Goal: Task Accomplishment & Management: Use online tool/utility

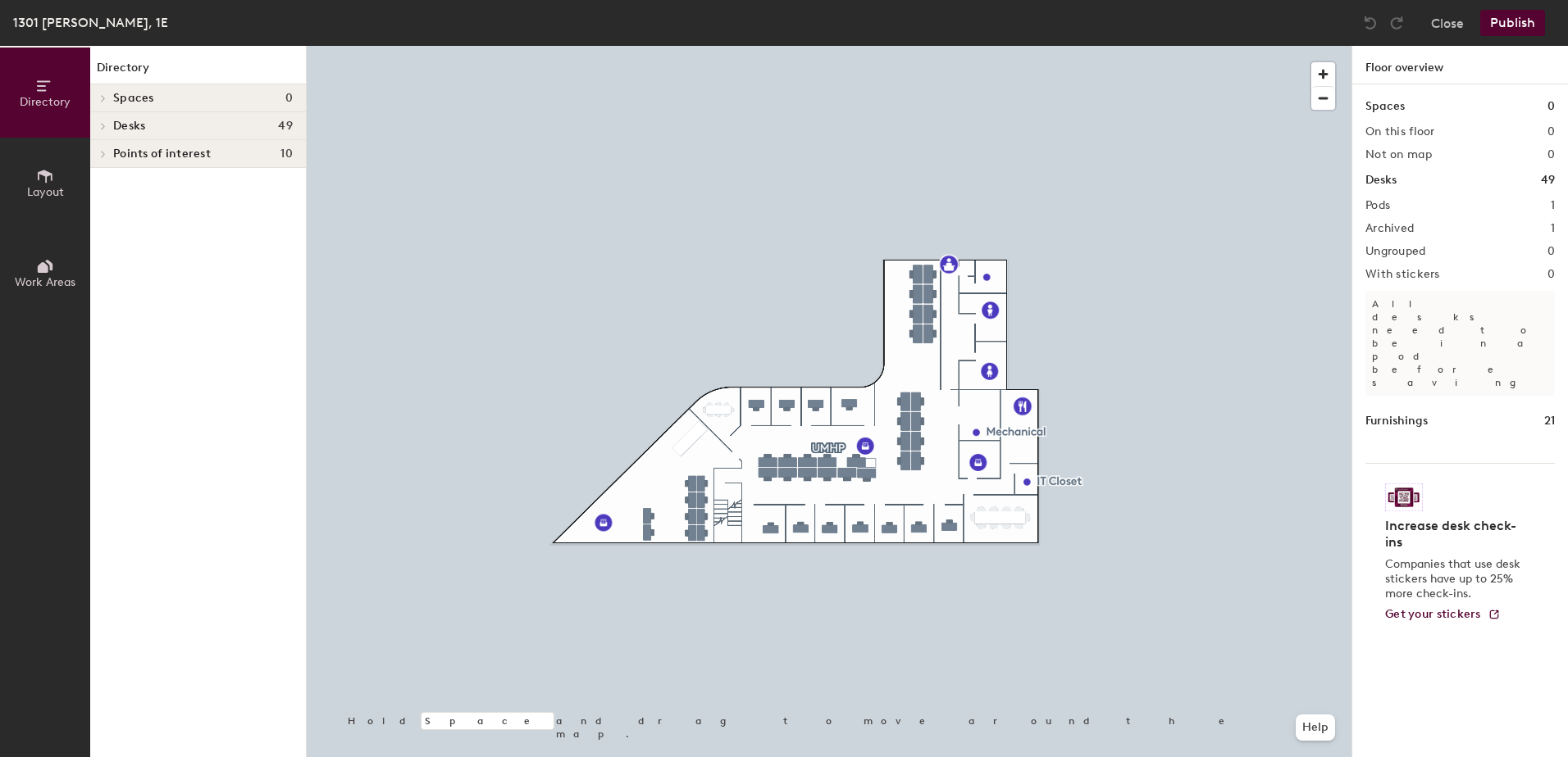
click at [1429, 20] on div "Close Publish" at bounding box center [1455, 23] width 197 height 26
click at [1439, 22] on button "Close" at bounding box center [1447, 23] width 33 height 26
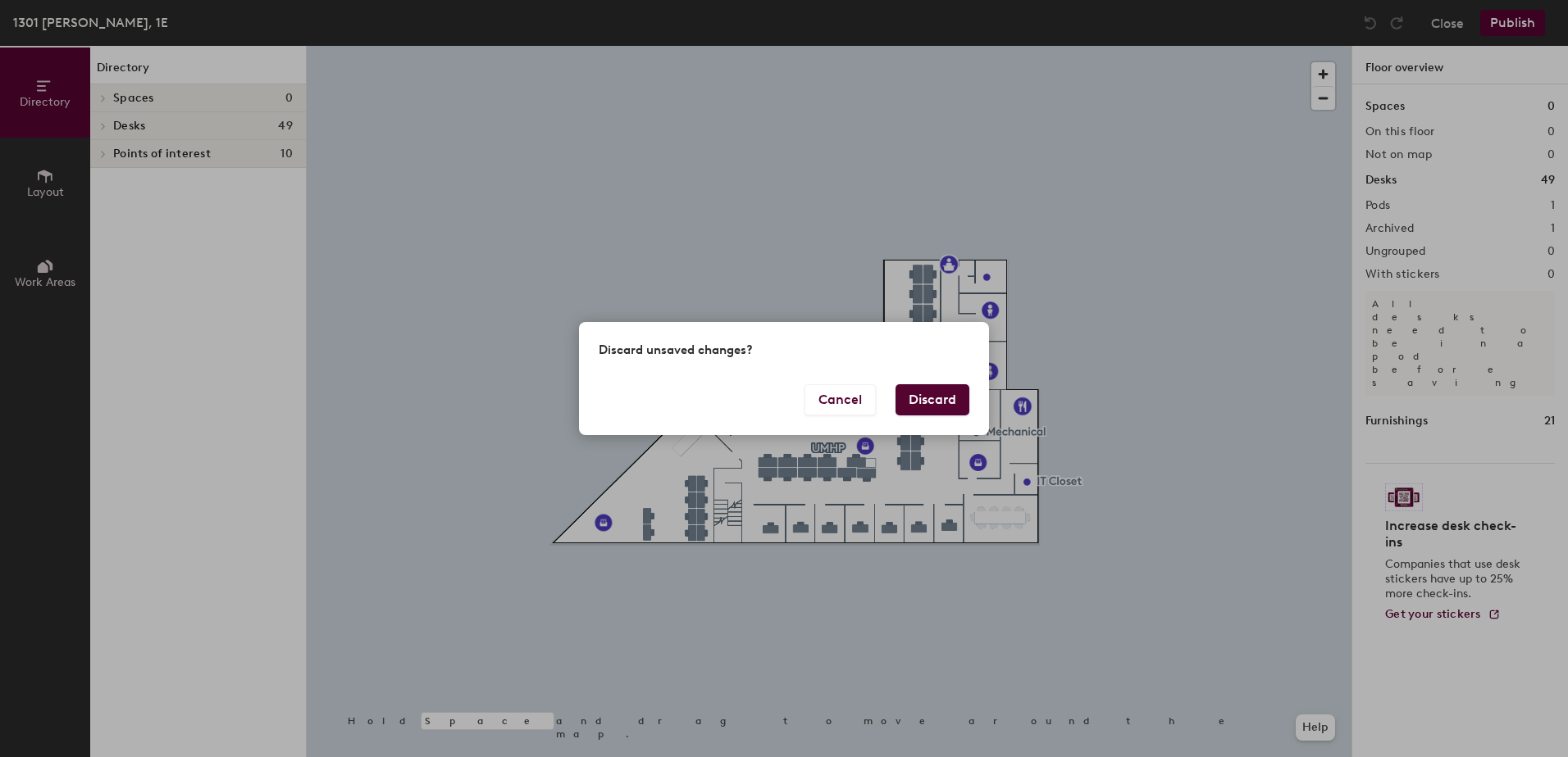
click at [930, 400] on button "Discard" at bounding box center [932, 399] width 74 height 31
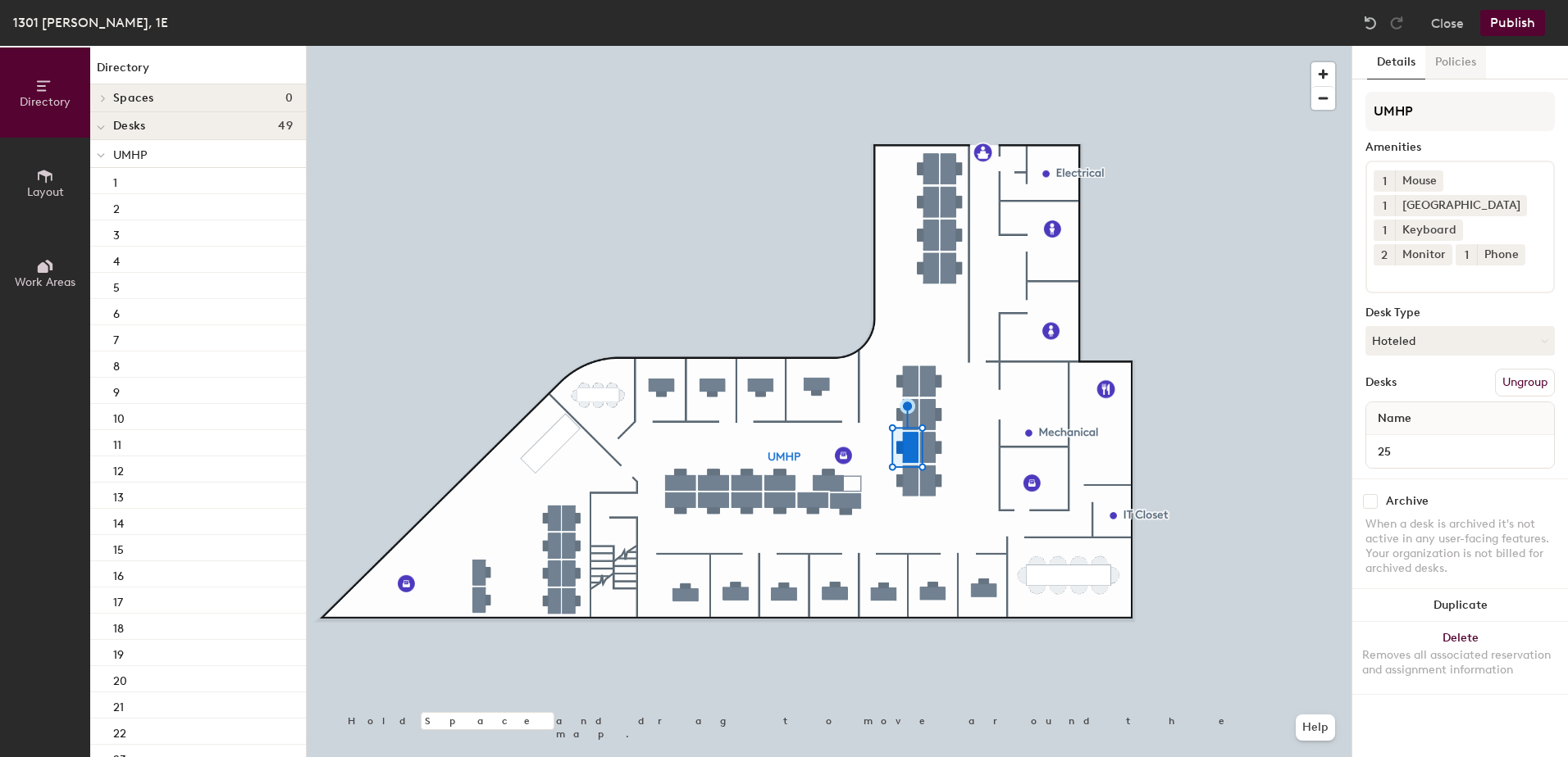
click at [1453, 65] on button "Policies" at bounding box center [1455, 63] width 60 height 34
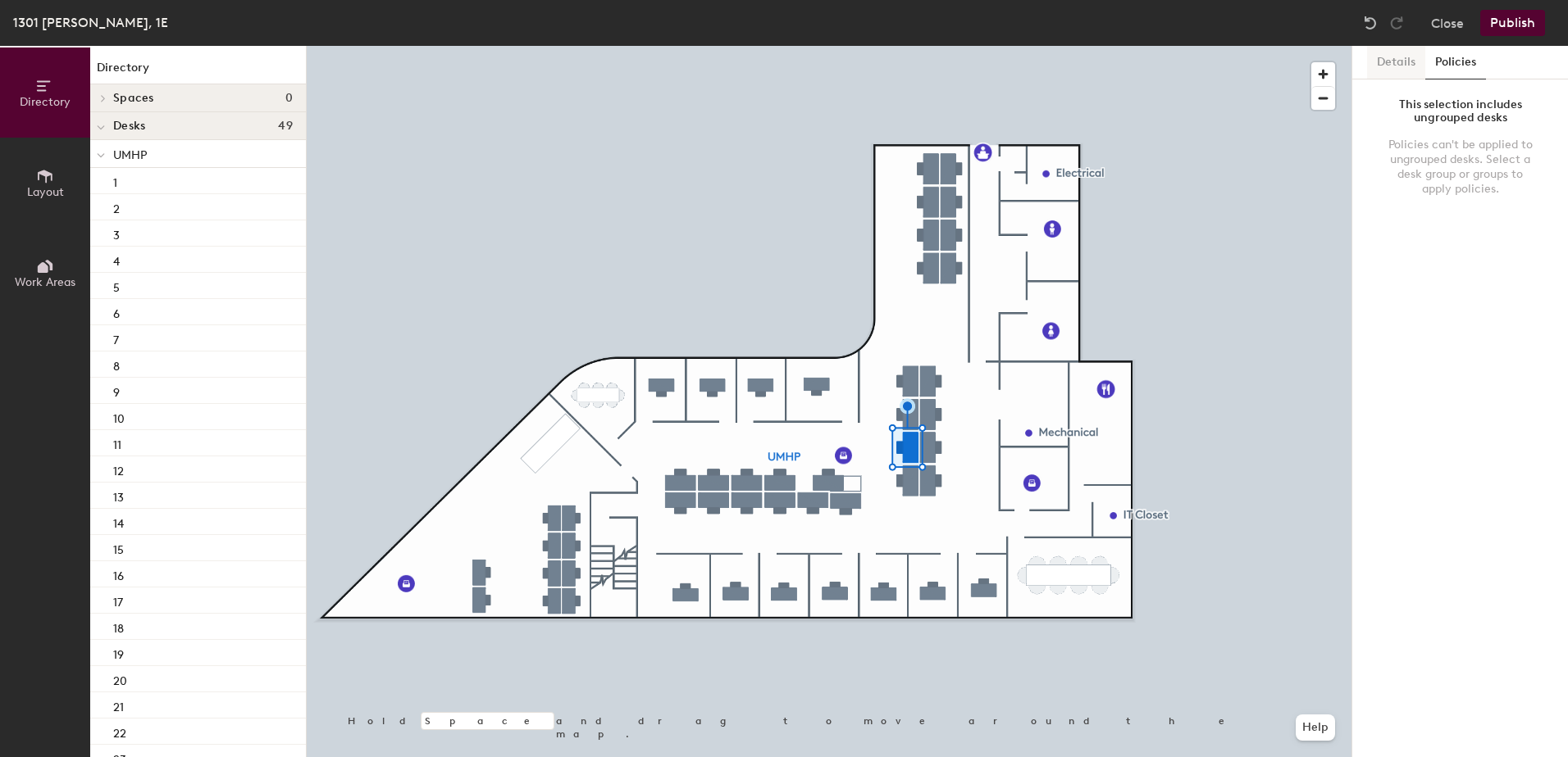
click at [1407, 66] on button "Details" at bounding box center [1396, 63] width 59 height 34
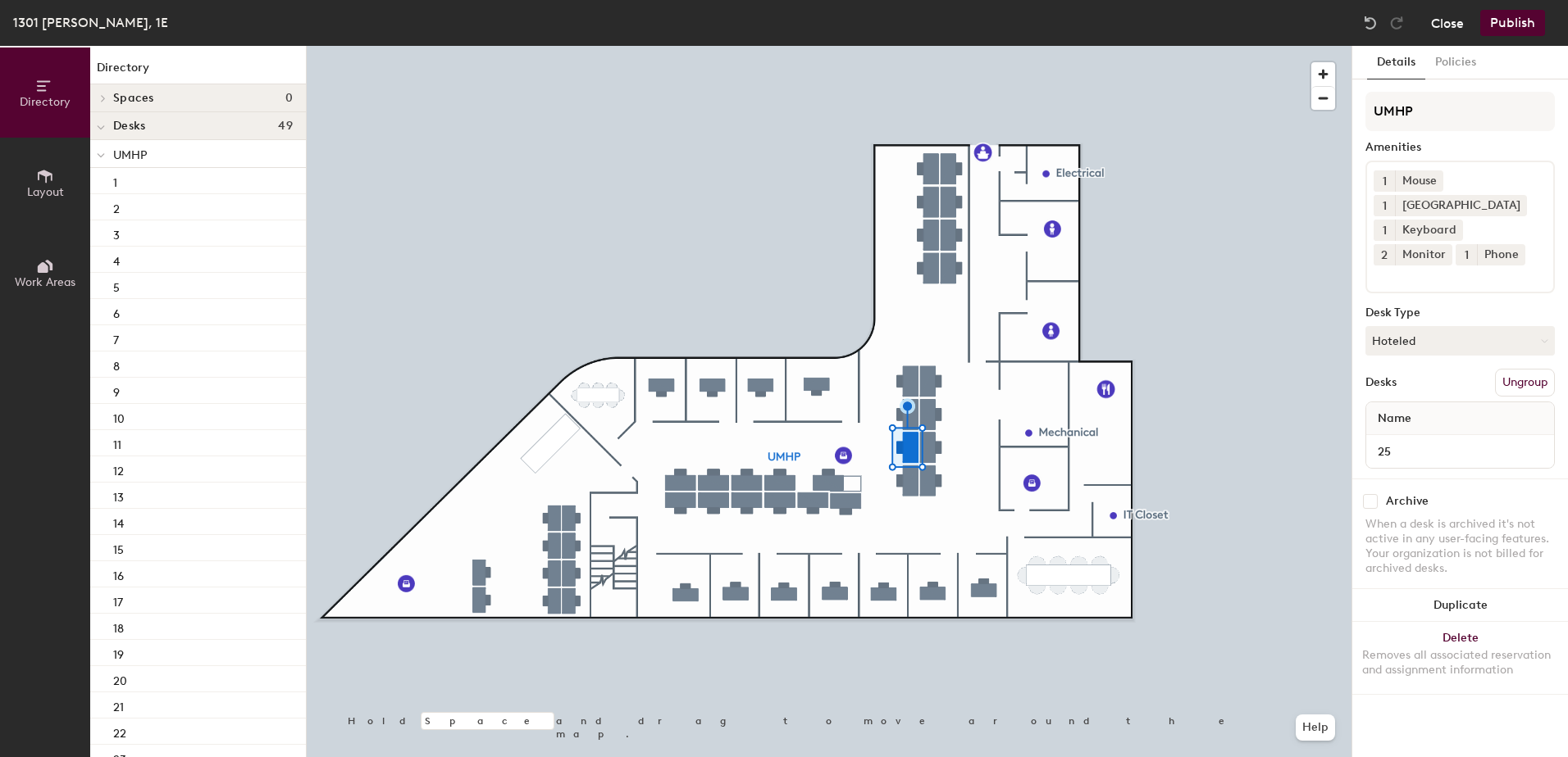
click at [1445, 25] on button "Close" at bounding box center [1447, 23] width 33 height 26
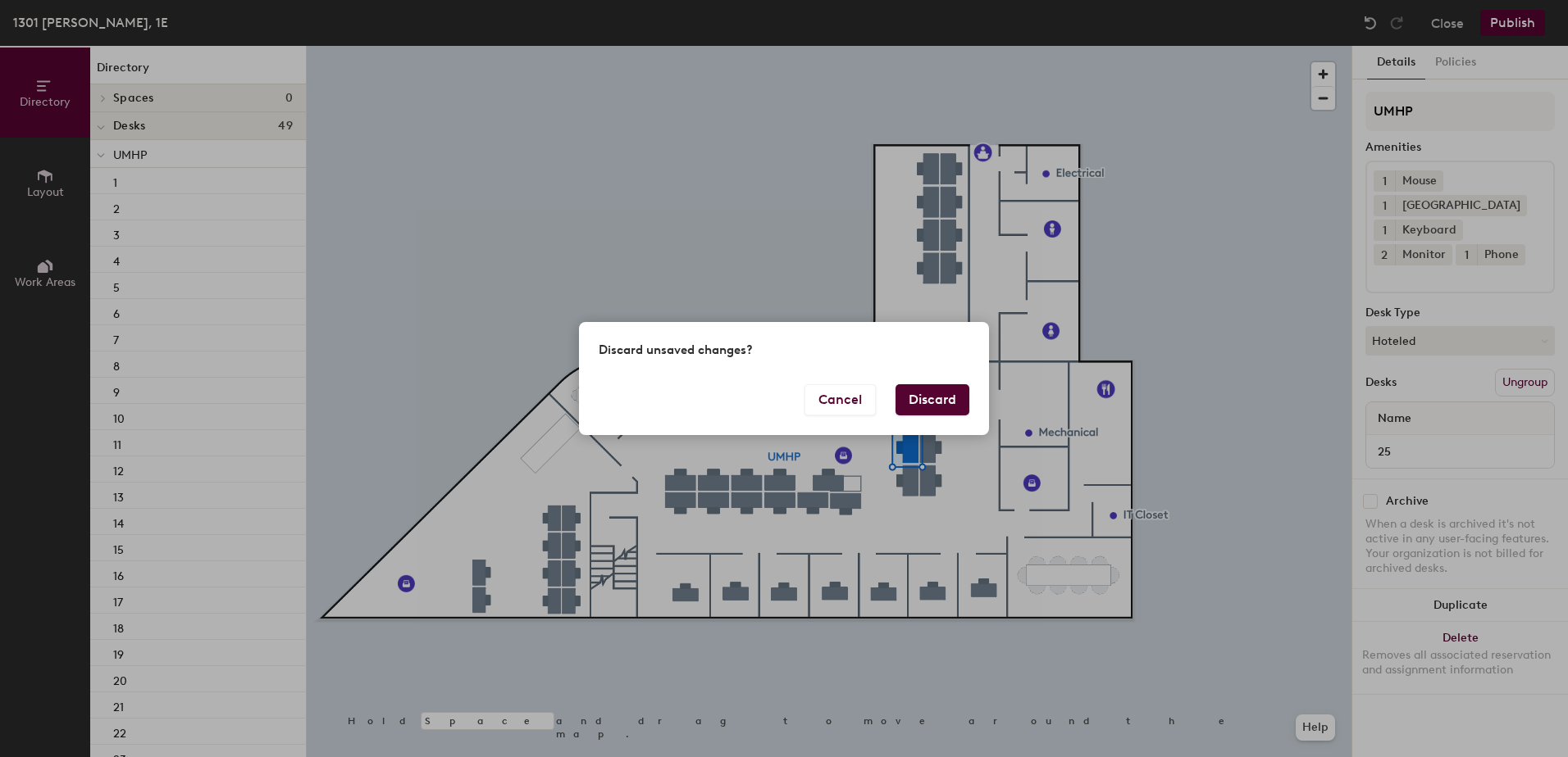
click at [916, 409] on button "Discard" at bounding box center [932, 399] width 74 height 31
